Goal: Task Accomplishment & Management: Manage account settings

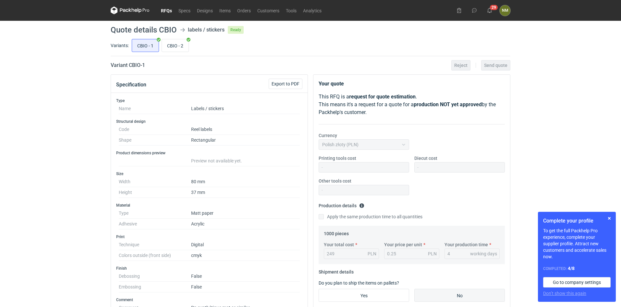
click at [168, 14] on link "RFQs" at bounding box center [167, 10] width 18 height 8
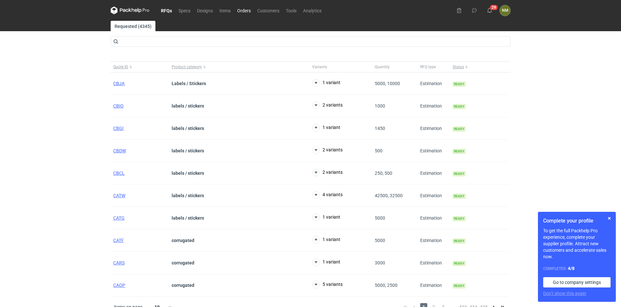
click at [248, 8] on link "Orders" at bounding box center [244, 10] width 20 height 8
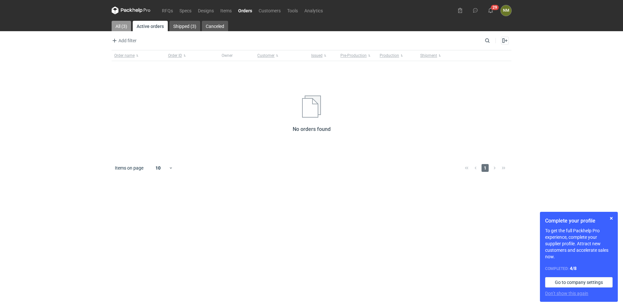
click at [118, 24] on link "All (3)" at bounding box center [121, 26] width 19 height 10
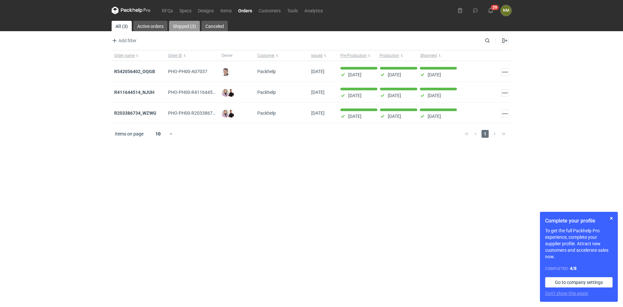
click at [181, 26] on link "Shipped (3)" at bounding box center [184, 26] width 31 height 10
click at [156, 24] on link "Active orders" at bounding box center [150, 26] width 34 height 10
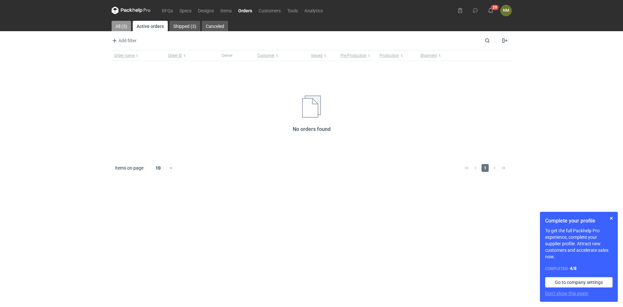
click at [126, 26] on link "All (3)" at bounding box center [121, 26] width 19 height 10
click at [118, 28] on link "All (3)" at bounding box center [121, 26] width 19 height 10
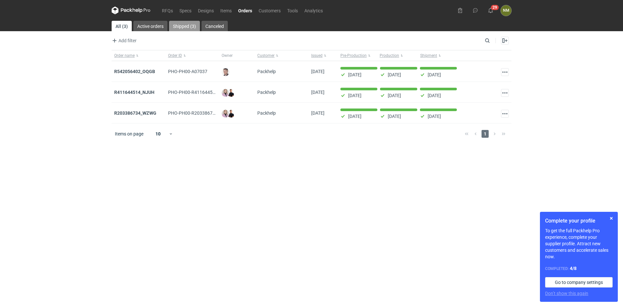
click at [194, 27] on link "Shipped (3)" at bounding box center [184, 26] width 31 height 10
click at [219, 27] on link "Canceled" at bounding box center [215, 26] width 26 height 10
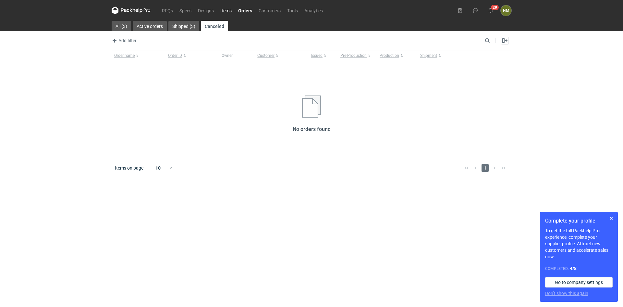
click at [229, 10] on link "Items" at bounding box center [226, 10] width 18 height 8
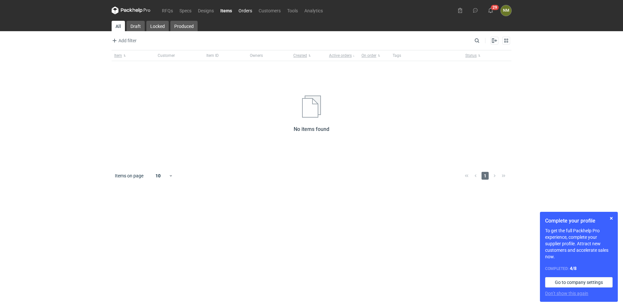
click at [244, 11] on link "Orders" at bounding box center [245, 10] width 20 height 8
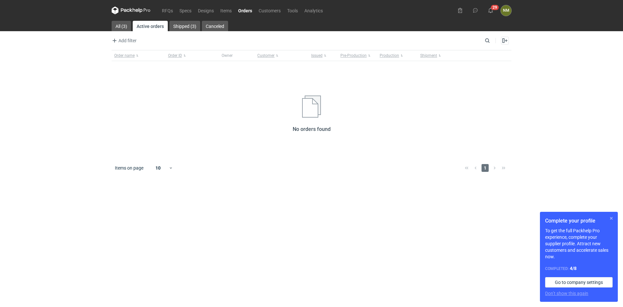
click at [613, 219] on button "button" at bounding box center [612, 218] width 8 height 8
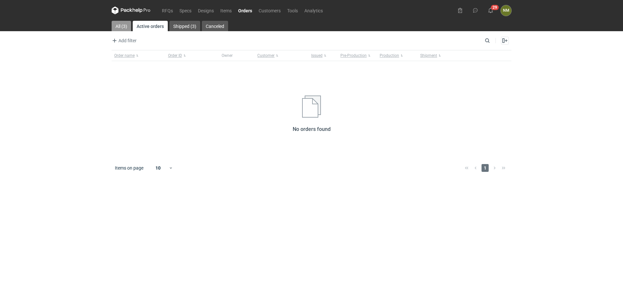
click at [118, 28] on link "All (3)" at bounding box center [121, 26] width 19 height 10
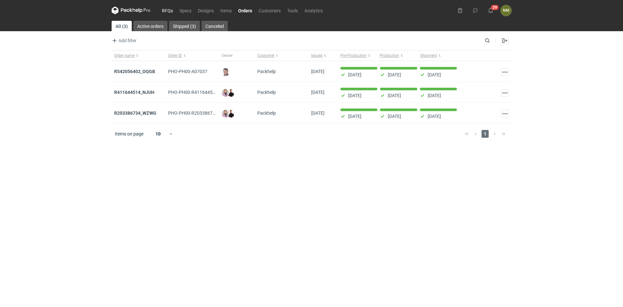
click at [168, 10] on link "RFQs" at bounding box center [168, 10] width 18 height 8
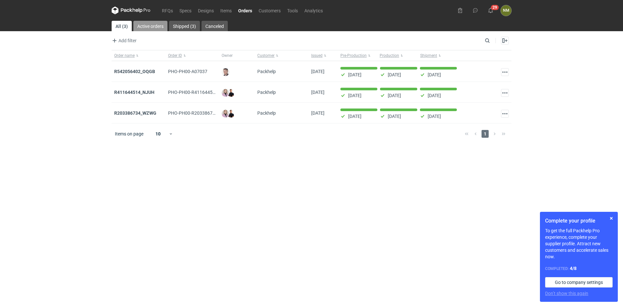
click at [157, 28] on link "Active orders" at bounding box center [150, 26] width 34 height 10
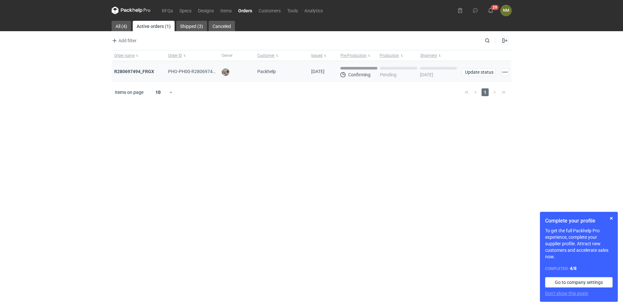
click at [188, 72] on span "PHO-PH00-R280697494_FRGX" at bounding box center [199, 71] width 63 height 5
click at [141, 72] on strong "R280697494_FRGX" at bounding box center [134, 71] width 40 height 5
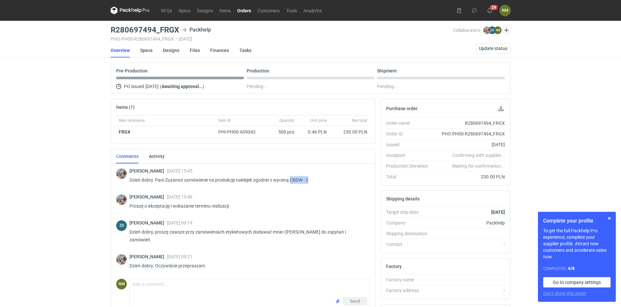
drag, startPoint x: 292, startPoint y: 180, endPoint x: 311, endPoint y: 180, distance: 19.5
click at [311, 180] on p "Dzień dobry. Pani Zuzanno zamówienie na produkcję naklejek zgodnie z wyceną CBD…" at bounding box center [247, 180] width 235 height 8
copy p "CBDW - 2"
click at [127, 133] on strong "FRGX" at bounding box center [125, 131] width 12 height 5
click at [125, 131] on strong "FRGX" at bounding box center [125, 131] width 12 height 5
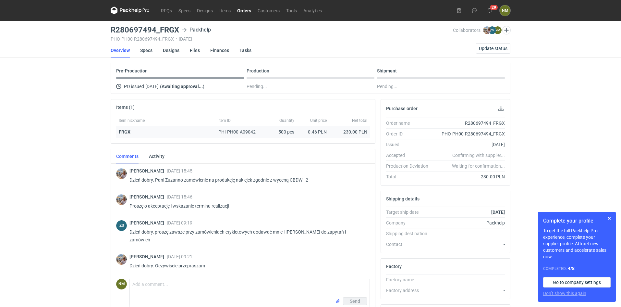
click at [292, 132] on div "500 pcs" at bounding box center [281, 132] width 32 height 12
click at [143, 50] on link "Specs" at bounding box center [146, 50] width 12 height 14
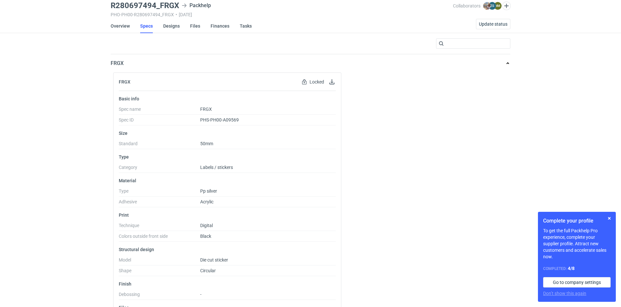
scroll to position [54, 0]
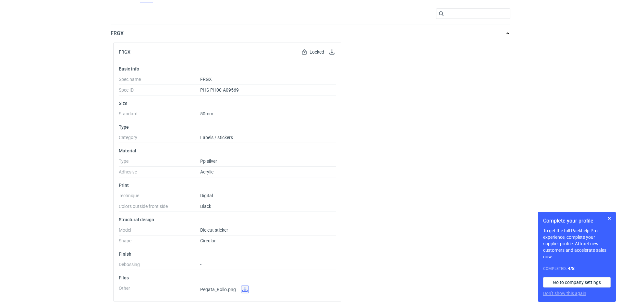
click at [243, 290] on link at bounding box center [245, 289] width 8 height 8
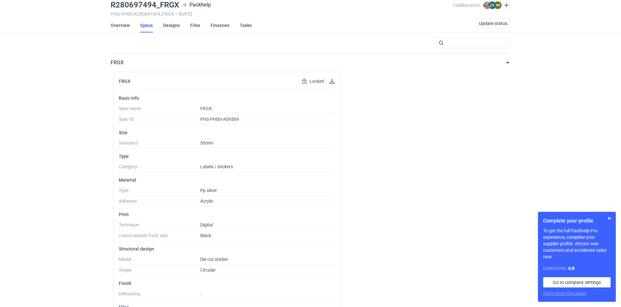
scroll to position [0, 0]
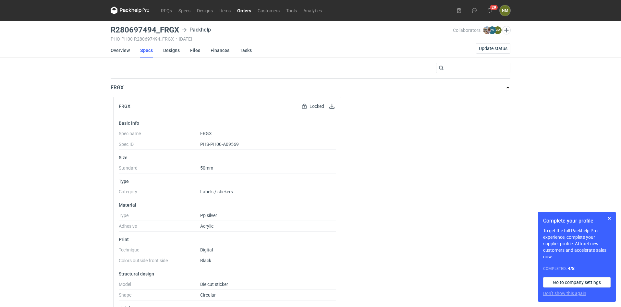
click at [123, 53] on link "Overview" at bounding box center [120, 50] width 19 height 14
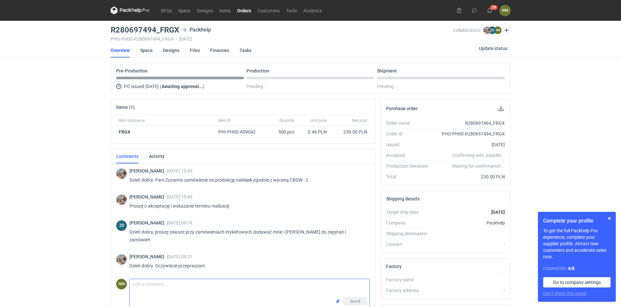
click at [173, 287] on textarea "Comment message" at bounding box center [250, 288] width 240 height 18
type textarea "Dzień dobry Panie Michale,"
click at [147, 51] on link "Specs" at bounding box center [146, 50] width 12 height 14
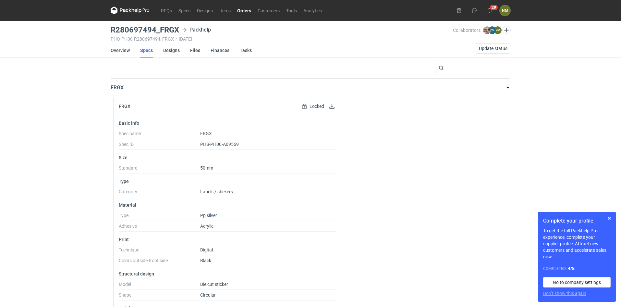
click at [173, 50] on link "Designs" at bounding box center [171, 50] width 17 height 14
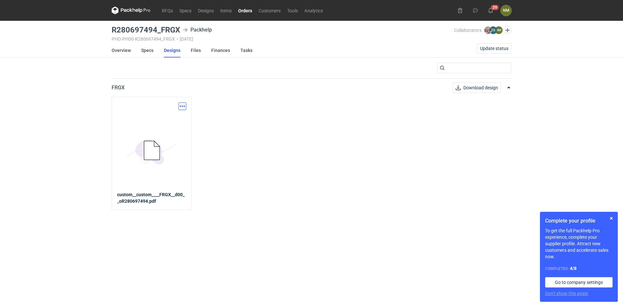
click at [184, 108] on button "button" at bounding box center [183, 106] width 8 height 8
click at [152, 120] on link "Download design part" at bounding box center [154, 120] width 60 height 10
click at [153, 30] on h3 "R280697494_FRGX" at bounding box center [146, 30] width 68 height 8
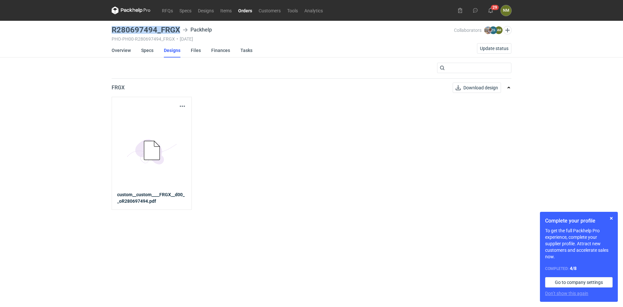
copy h3 "R280697494_FRGX"
click at [194, 50] on link "Files" at bounding box center [196, 50] width 10 height 14
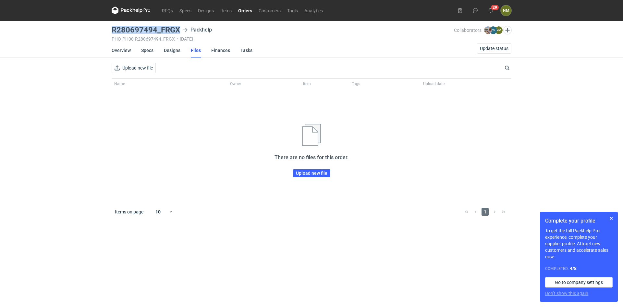
click at [118, 50] on link "Overview" at bounding box center [121, 50] width 19 height 14
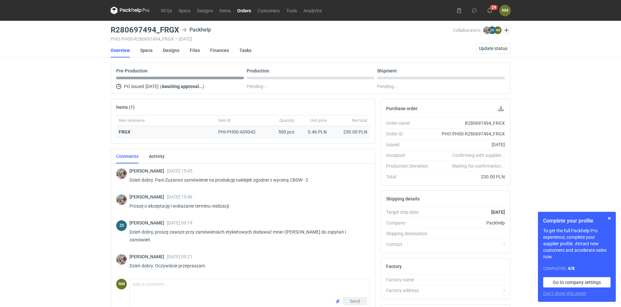
click at [127, 131] on strong "FRGX" at bounding box center [125, 131] width 12 height 5
click at [150, 50] on link "Specs" at bounding box center [146, 50] width 12 height 14
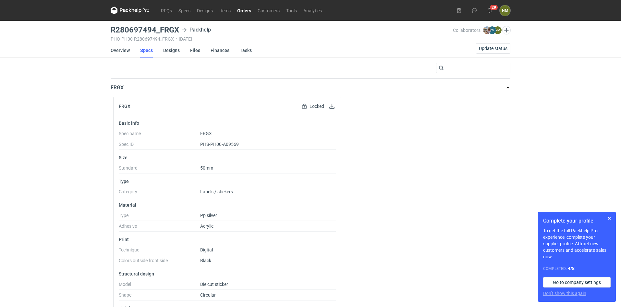
click at [120, 49] on link "Overview" at bounding box center [120, 50] width 19 height 14
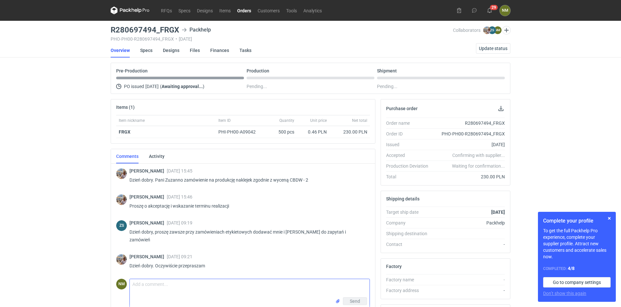
click at [238, 279] on textarea "Comment message" at bounding box center [250, 288] width 240 height 18
click at [494, 212] on strong "[DATE]" at bounding box center [498, 211] width 14 height 5
click at [502, 49] on span "Update status" at bounding box center [493, 48] width 29 height 5
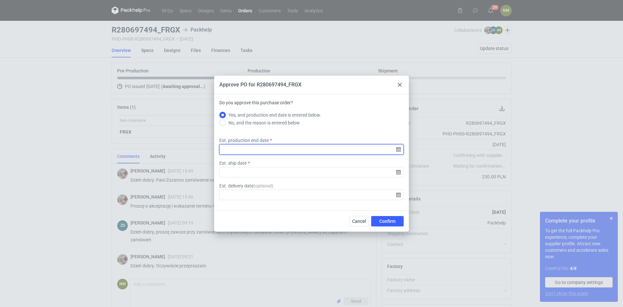
click at [262, 146] on input "Est. production end date" at bounding box center [311, 149] width 184 height 10
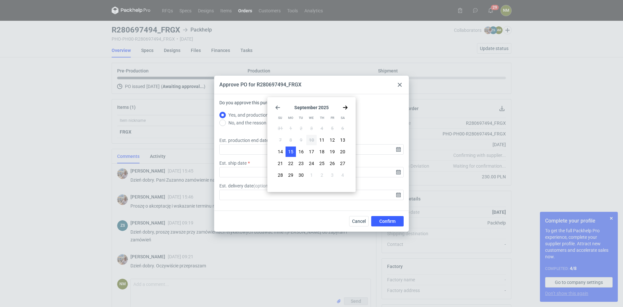
click at [291, 150] on span "15" at bounding box center [290, 151] width 5 height 6
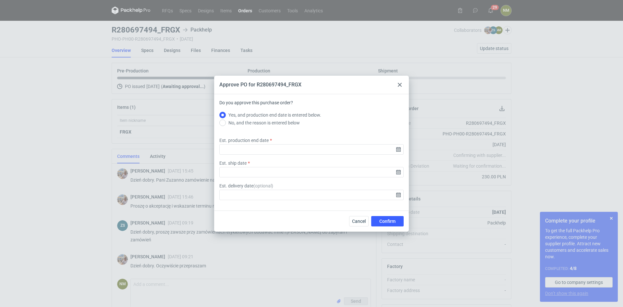
type input "2025-09-15"
click at [251, 172] on input "Est. ship date" at bounding box center [311, 172] width 184 height 10
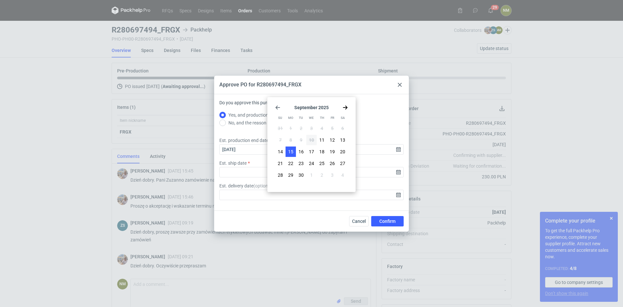
click at [289, 152] on span "15" at bounding box center [290, 151] width 5 height 6
type input "2025-09-15"
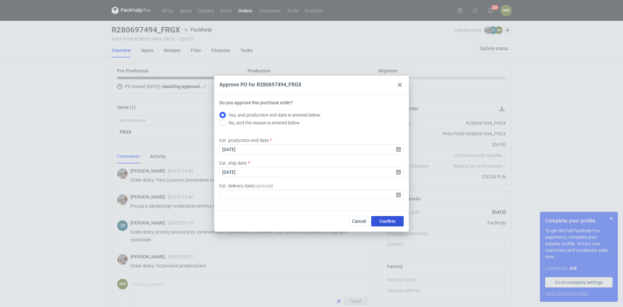
click at [390, 222] on span "Confirm" at bounding box center [387, 221] width 16 height 5
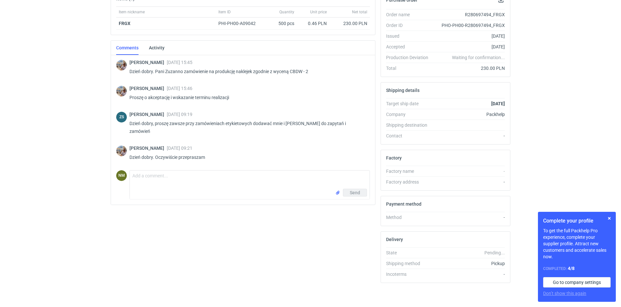
scroll to position [110, 0]
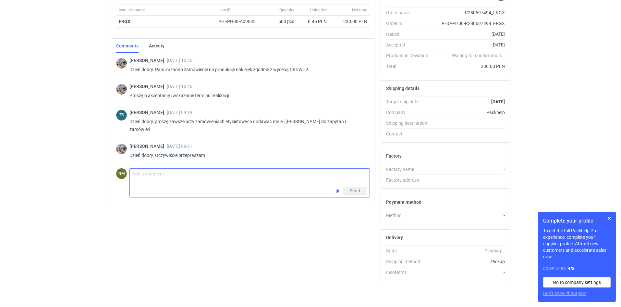
click at [185, 168] on textarea "Comment message" at bounding box center [250, 177] width 240 height 18
paste textarea "w załączniku potwierdzenie uruchomienia"
click at [134, 168] on textarea "w załączniku potwierdzenie uruchomienia" at bounding box center [250, 177] width 240 height 18
click at [170, 168] on textarea "Dzień dobry< w załączniku potwierdzenie uruchomienia" at bounding box center [250, 177] width 240 height 18
click at [226, 171] on textarea "Dzień dobry, w załączniku potwierdzenie uruchomienia" at bounding box center [250, 177] width 240 height 18
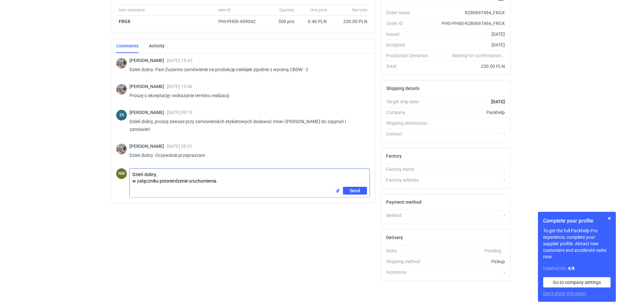
type textarea "Dzień dobry, w załączniku potwierdzenie uruchomienia."
click at [338, 187] on input "file" at bounding box center [337, 190] width 5 height 7
click at [356, 203] on span "Send" at bounding box center [355, 205] width 10 height 5
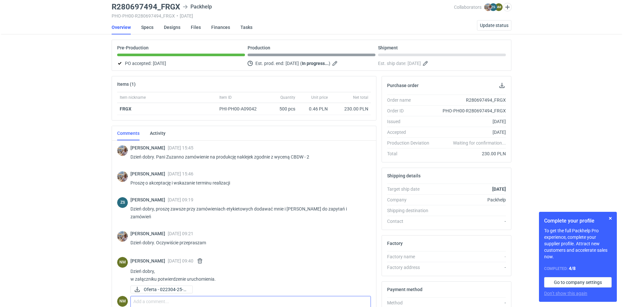
scroll to position [0, 0]
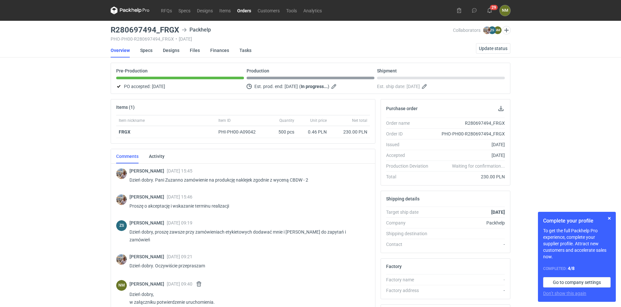
click at [245, 9] on link "Orders" at bounding box center [244, 10] width 20 height 8
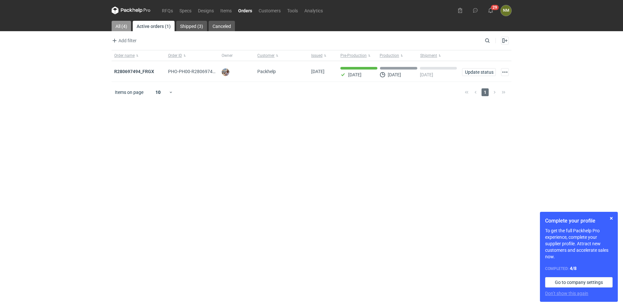
click at [119, 28] on link "All (4)" at bounding box center [121, 26] width 19 height 10
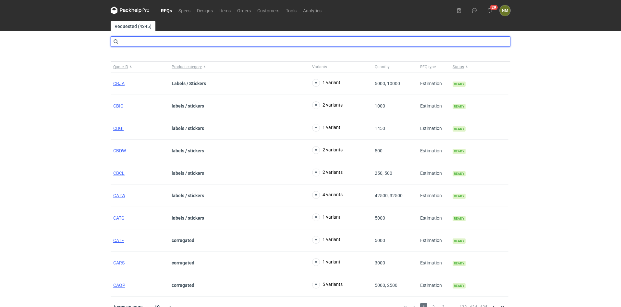
click at [159, 41] on input "text" at bounding box center [311, 41] width 400 height 10
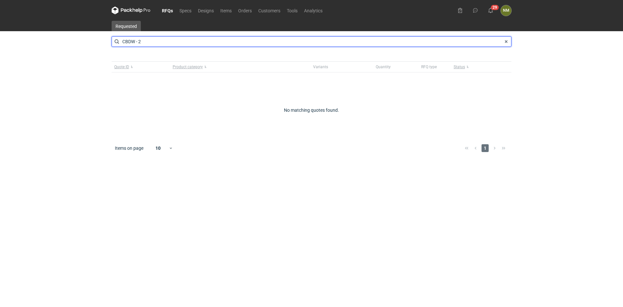
drag, startPoint x: 136, startPoint y: 43, endPoint x: 176, endPoint y: 43, distance: 40.3
click at [176, 43] on input "CBDW - 2" at bounding box center [312, 41] width 400 height 10
type input "CBDW"
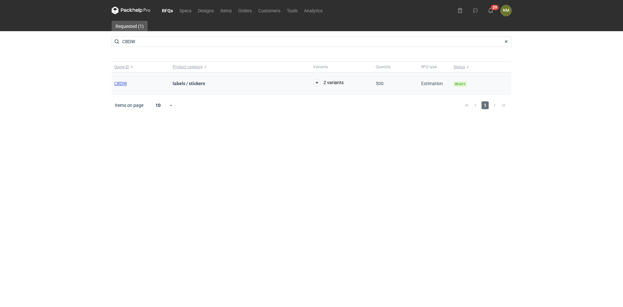
click at [123, 84] on span "CBDW" at bounding box center [120, 83] width 13 height 5
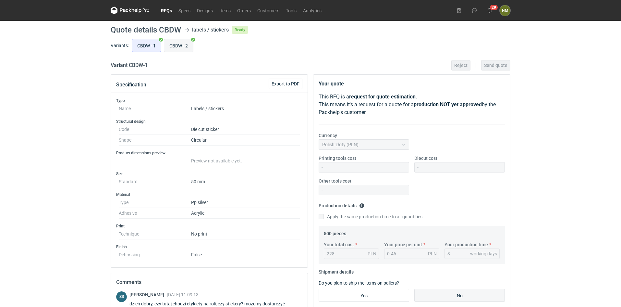
click at [178, 47] on input "CBDW - 2" at bounding box center [178, 45] width 29 height 12
radio input "true"
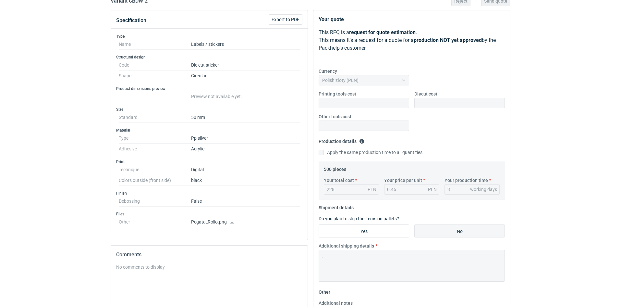
scroll to position [65, 0]
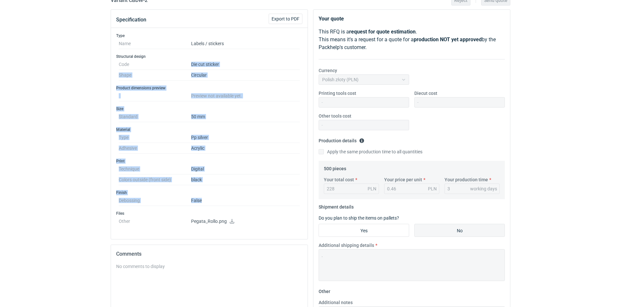
drag, startPoint x: 223, startPoint y: 201, endPoint x: 193, endPoint y: 65, distance: 139.6
click at [193, 65] on div "Type Name Labels / stickers Structural design Code Die cut sticker Shape Circul…" at bounding box center [209, 133] width 197 height 211
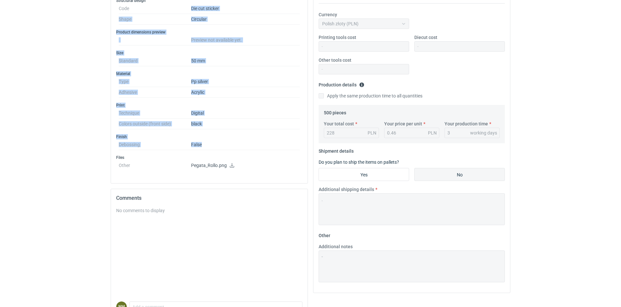
scroll to position [0, 0]
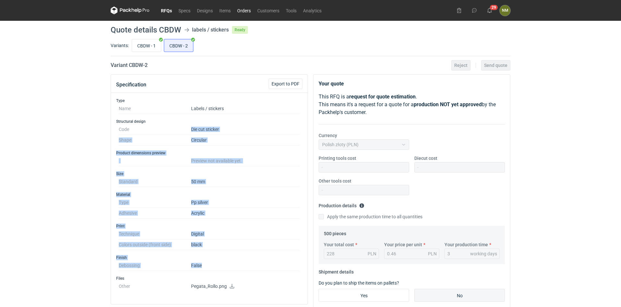
click at [248, 9] on link "Orders" at bounding box center [244, 10] width 20 height 8
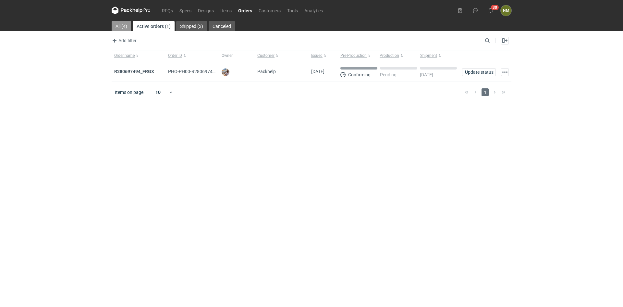
click at [118, 22] on link "All (4)" at bounding box center [121, 26] width 19 height 10
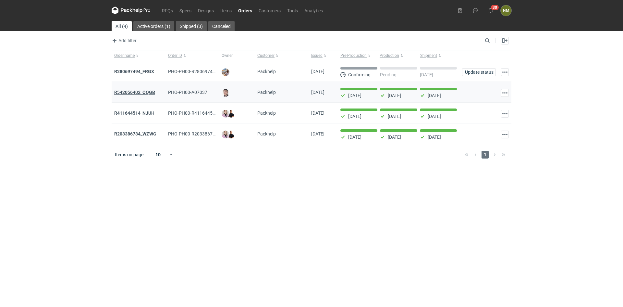
click at [152, 92] on strong "R542056402_OQGB" at bounding box center [134, 92] width 41 height 5
click at [149, 114] on strong "R411644514_NJUH" at bounding box center [134, 112] width 40 height 5
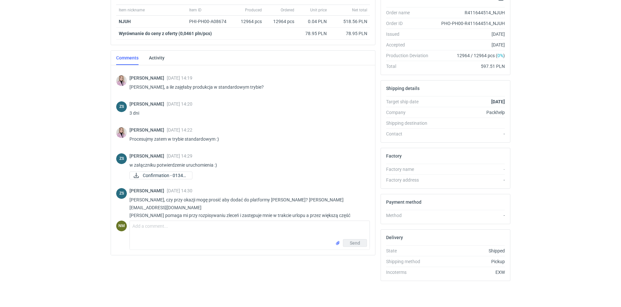
scroll to position [70, 0]
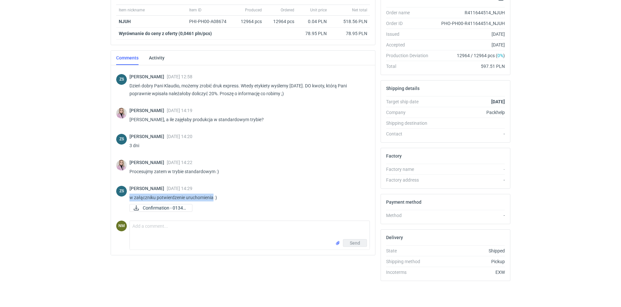
drag, startPoint x: 213, startPoint y: 197, endPoint x: 129, endPoint y: 199, distance: 83.8
click at [129, 199] on div "ZS [PERSON_NAME] [DATE] 14:29 w załączniku potwierdzenie uruchomienia :) Confir…" at bounding box center [243, 199] width 254 height 35
copy p "w załączniku potwierdzenie uruchomienia"
